Goal: Use online tool/utility: Utilize a website feature to perform a specific function

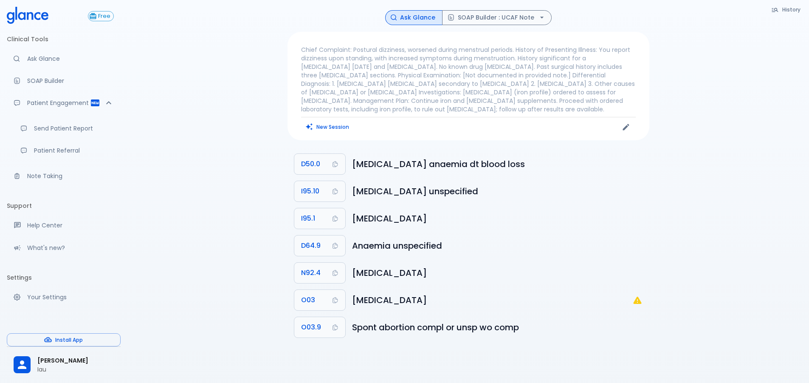
scroll to position [11, 0]
click at [519, 22] on button "SOAP Builder : UCAF Note" at bounding box center [497, 17] width 110 height 15
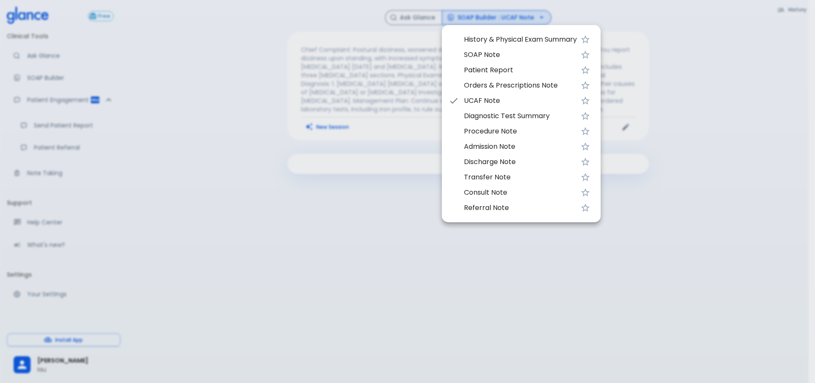
click at [487, 55] on span "SOAP Note" at bounding box center [520, 55] width 113 height 10
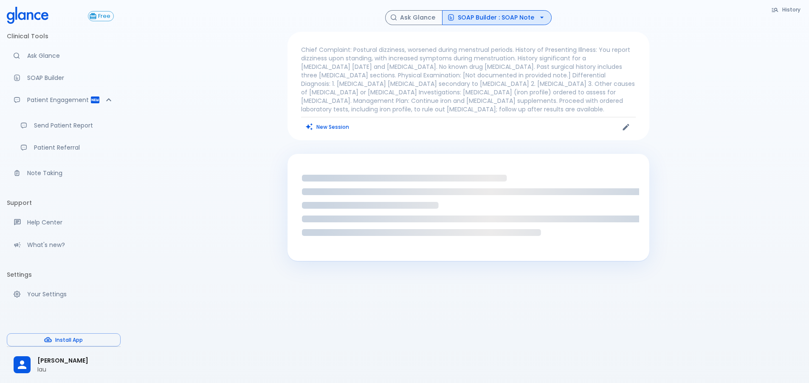
click at [426, 87] on p "Chief Complaint: Postural dizziness, worsened during menstrual periods. History…" at bounding box center [468, 79] width 335 height 68
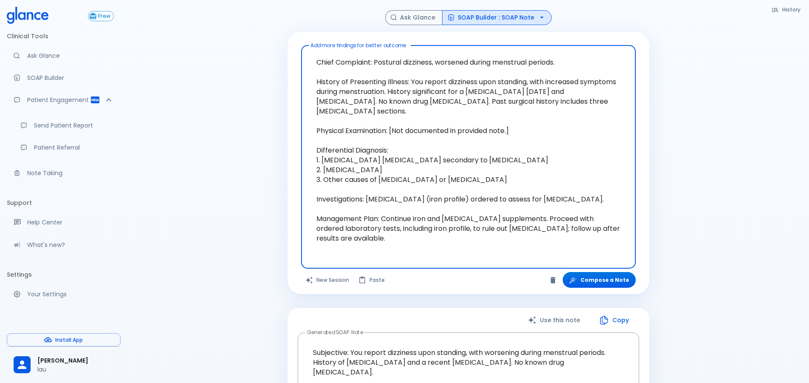
drag, startPoint x: 386, startPoint y: 251, endPoint x: 232, endPoint y: -14, distance: 306.8
click at [232, 0] on html "↧ pull to refresh ↧ Free Clinical Tools Ask Glance SOAP Builder Patient Engagem…" at bounding box center [404, 345] width 809 height 691
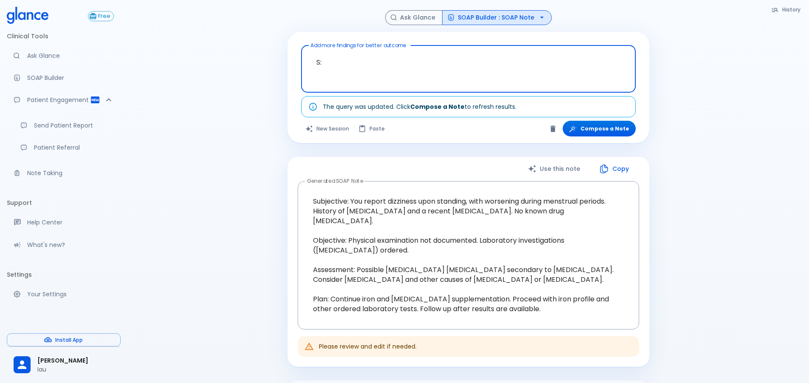
type textarea "S"
type textarea "P"
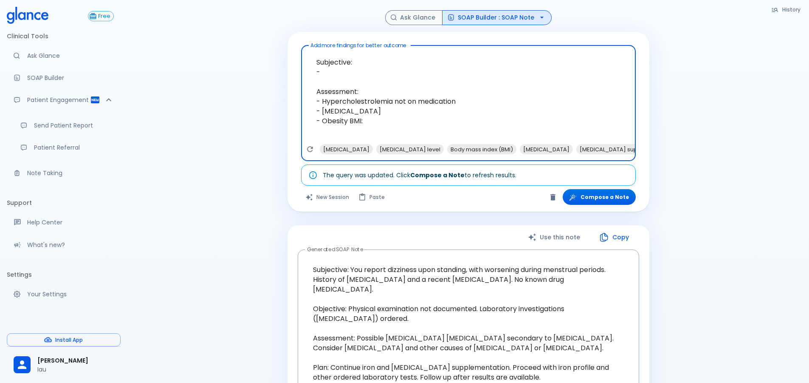
click at [413, 127] on textarea "Subjective: - Assessment: - Hypercholestrolemia not on medication - [MEDICAL_DA…" at bounding box center [468, 96] width 323 height 95
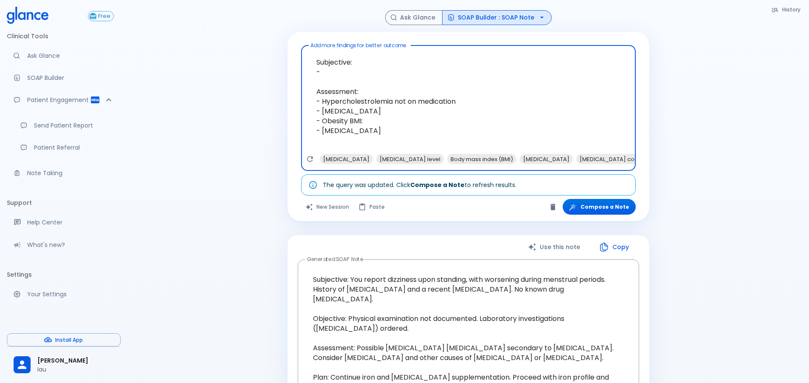
type textarea "Subjective: - Assessment: - Hypercholestrolemia not on medication - [MEDICAL_DA…"
drag, startPoint x: 369, startPoint y: 143, endPoint x: 300, endPoint y: -6, distance: 163.8
click at [300, 0] on html "↧ pull to refresh ↧ Free Clinical Tools Ask Glance SOAP Builder Patient Engagem…" at bounding box center [404, 309] width 809 height 618
